Goal: Obtain resource: Download file/media

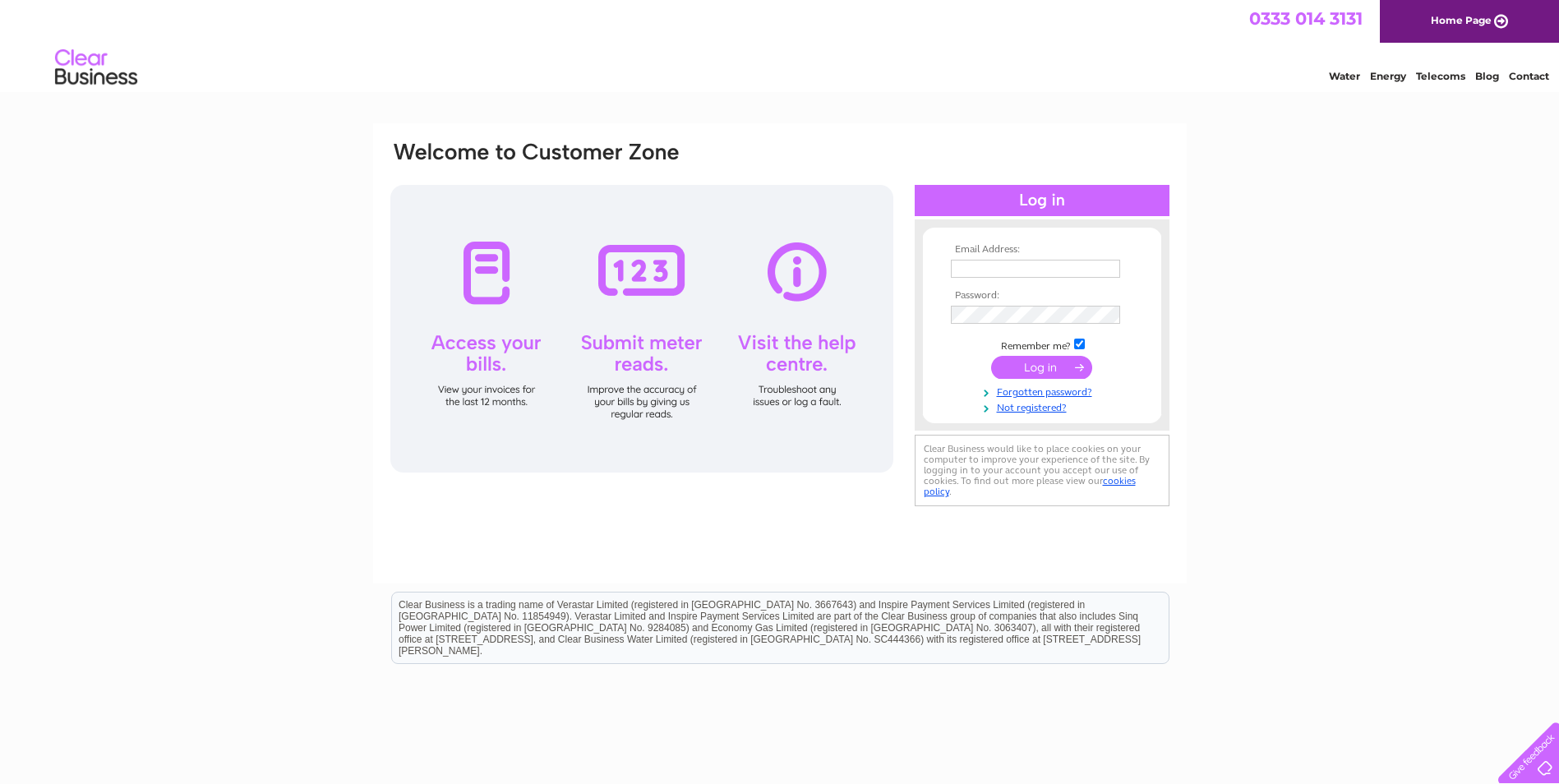
type input "accounts@tridentbc.com"
click at [1062, 366] on input "submit" at bounding box center [1042, 368] width 101 height 23
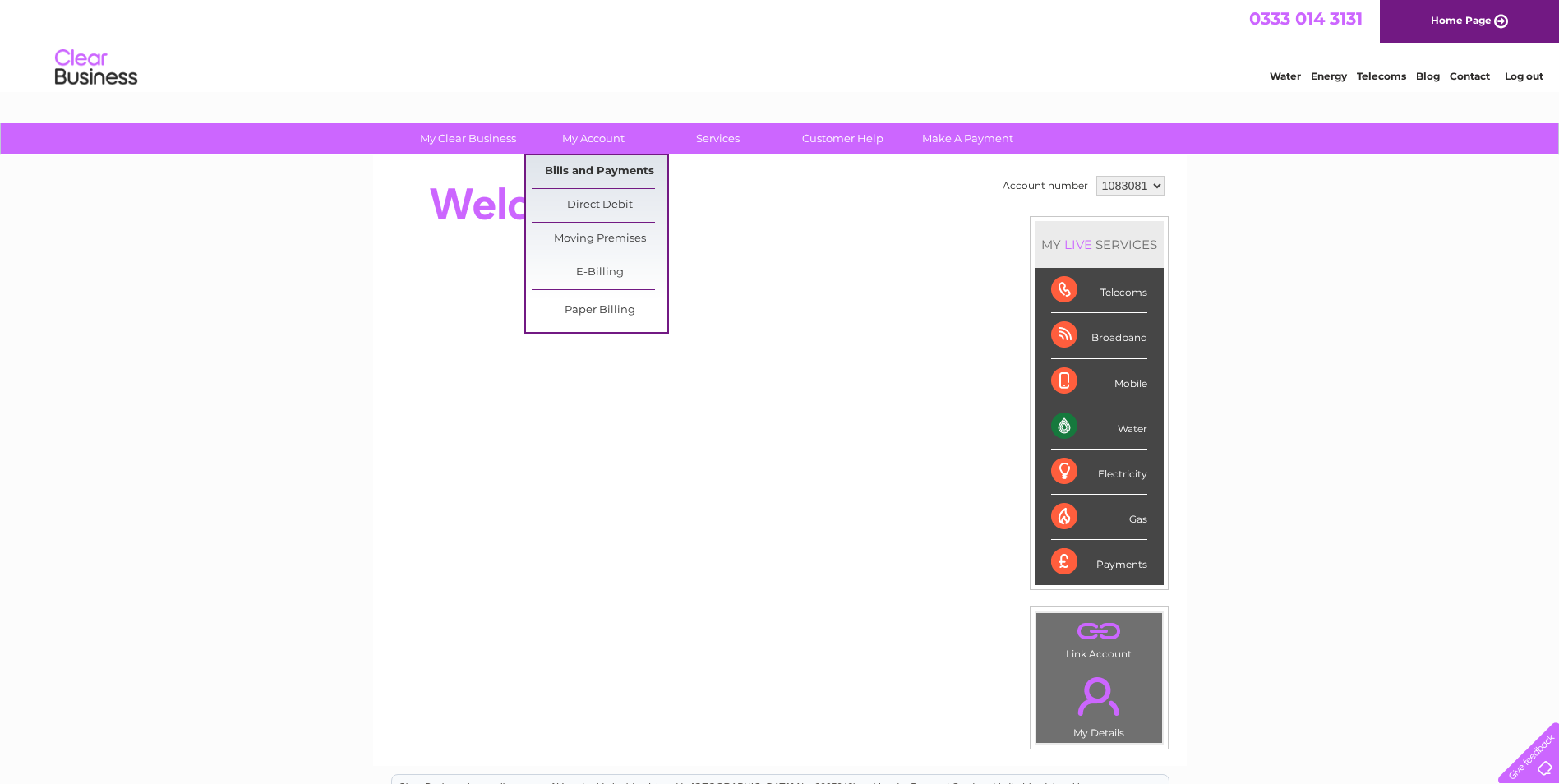
click at [596, 169] on link "Bills and Payments" at bounding box center [599, 172] width 136 height 33
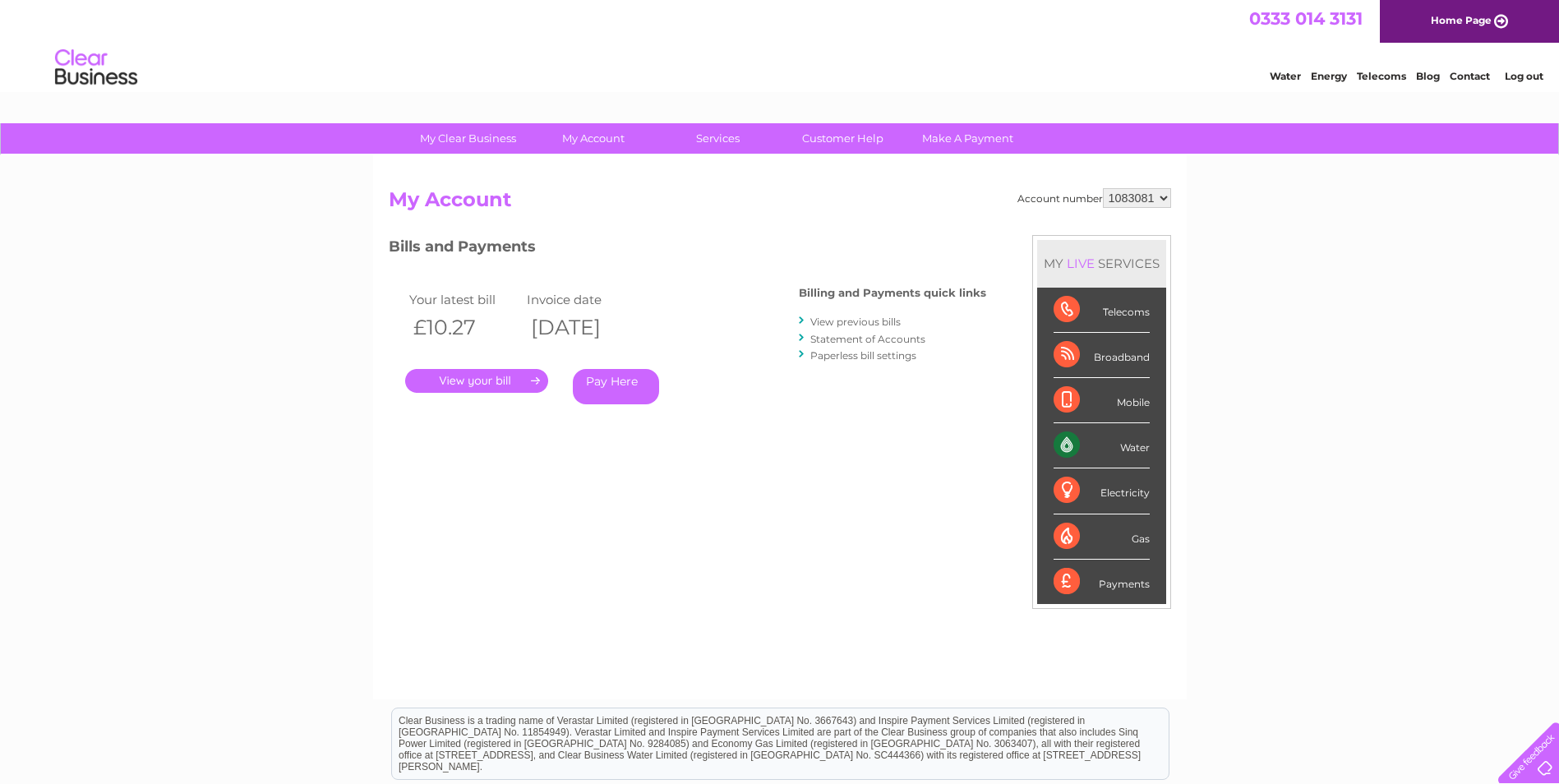
click at [507, 371] on link "." at bounding box center [476, 380] width 143 height 23
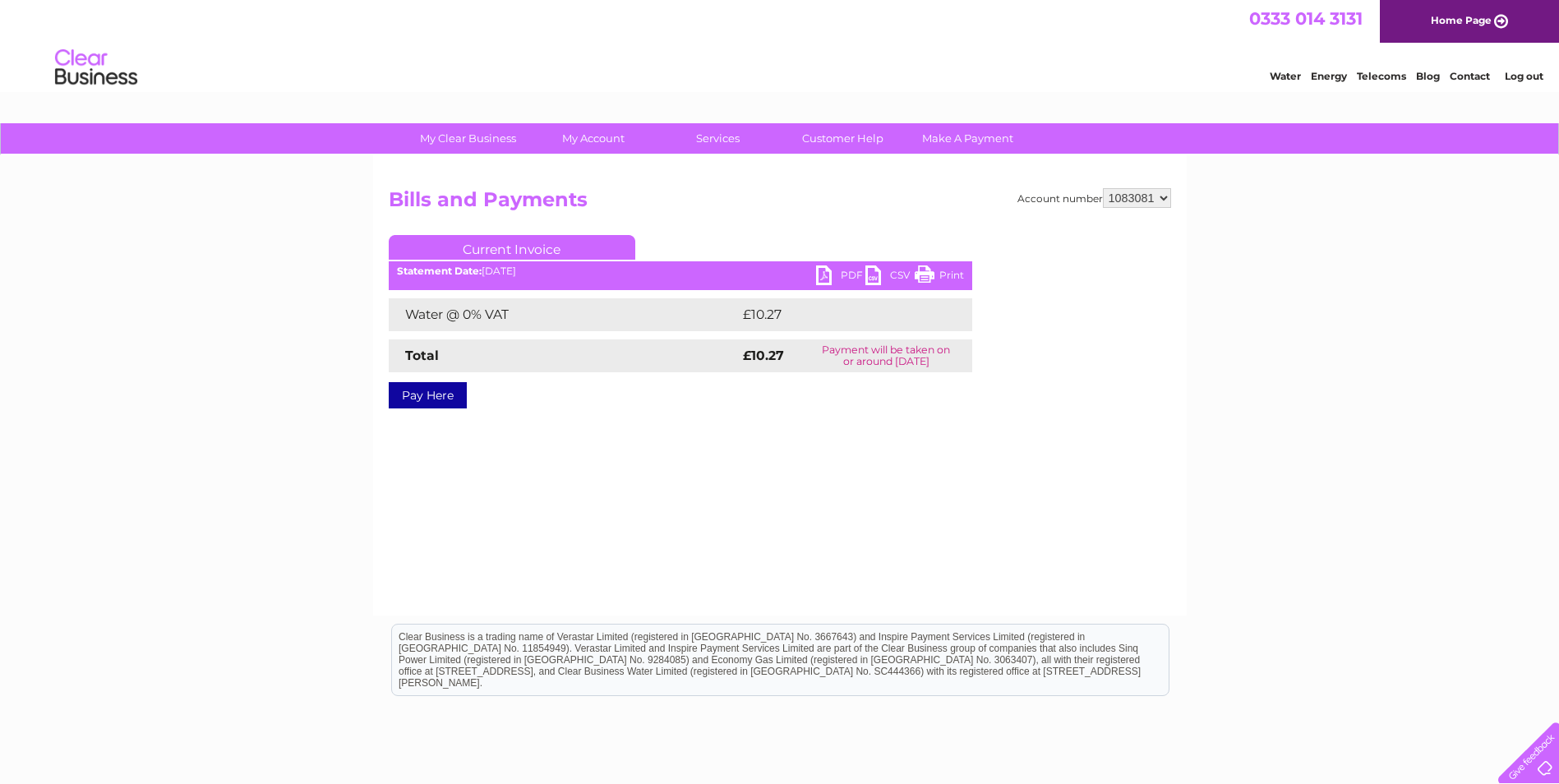
click at [829, 272] on link "PDF" at bounding box center [840, 277] width 49 height 23
click at [1159, 201] on select "1083081 1128335" at bounding box center [1137, 198] width 68 height 20
click at [1160, 200] on select "1083081 1128335" at bounding box center [1137, 198] width 68 height 20
select select "1128335"
click at [1103, 188] on select "1083081 1128335" at bounding box center [1137, 198] width 68 height 20
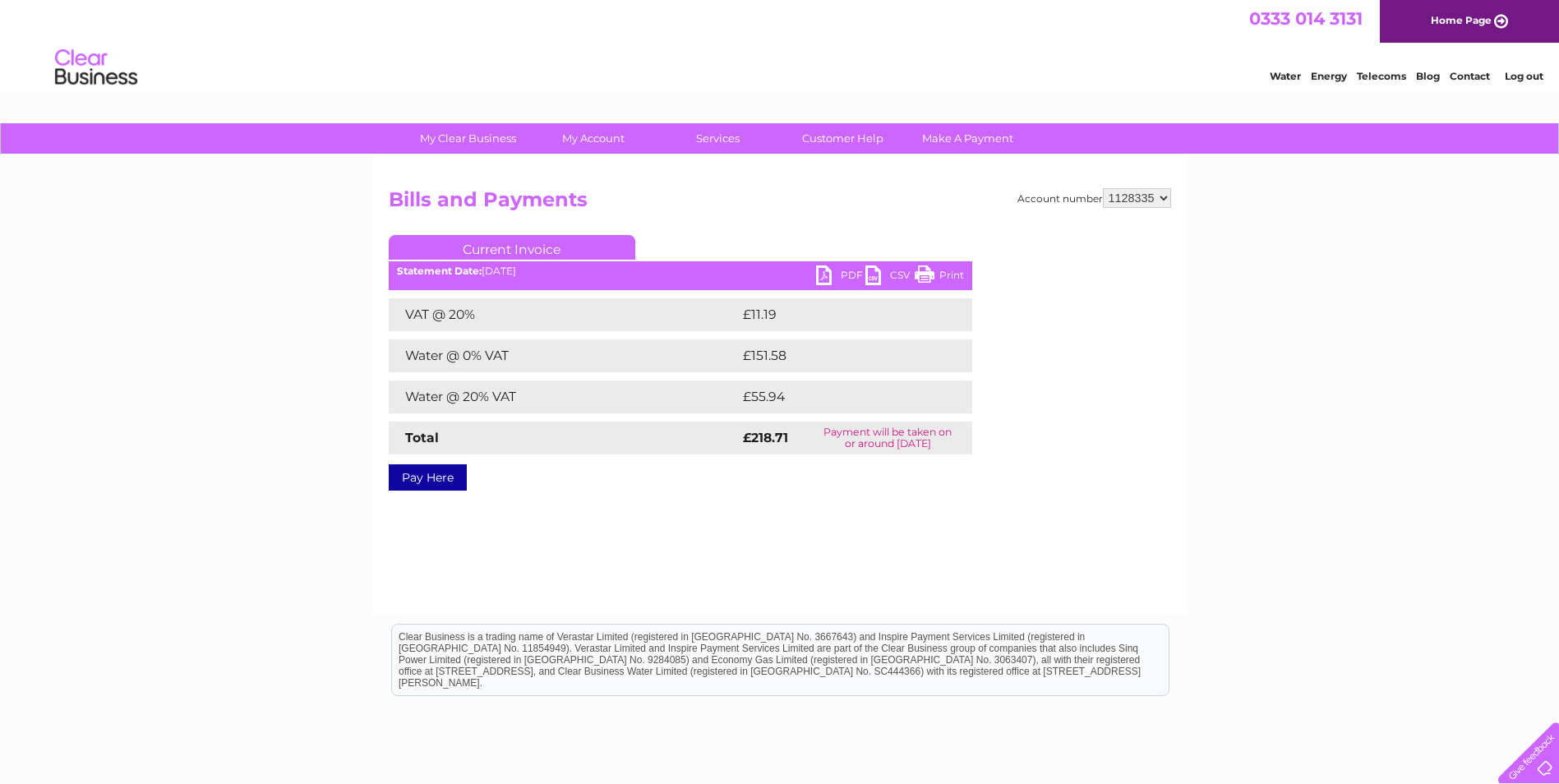
click at [843, 273] on link "PDF" at bounding box center [840, 277] width 49 height 23
